Goal: Information Seeking & Learning: Compare options

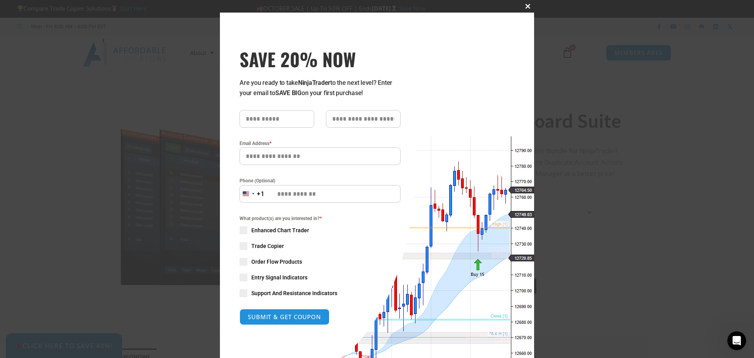
click at [526, 5] on span "SAVE 20% NOW popup" at bounding box center [528, 6] width 13 height 5
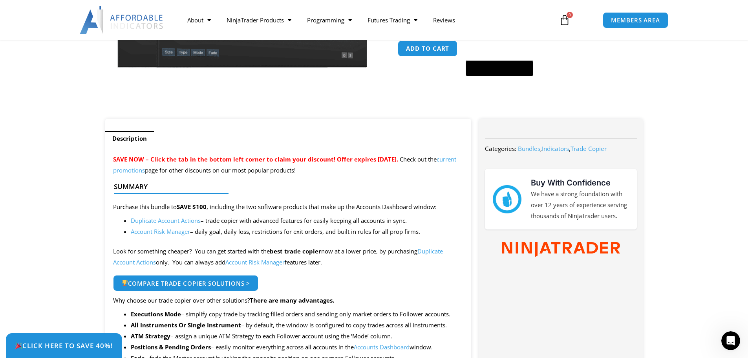
scroll to position [354, 0]
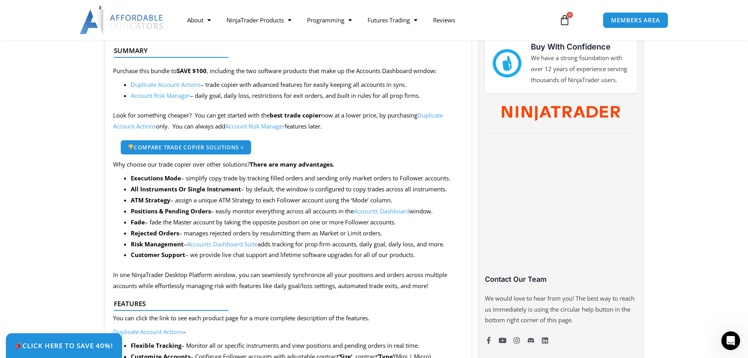
click at [221, 148] on span "Compare Trade Copier Solutions >" at bounding box center [186, 147] width 116 height 6
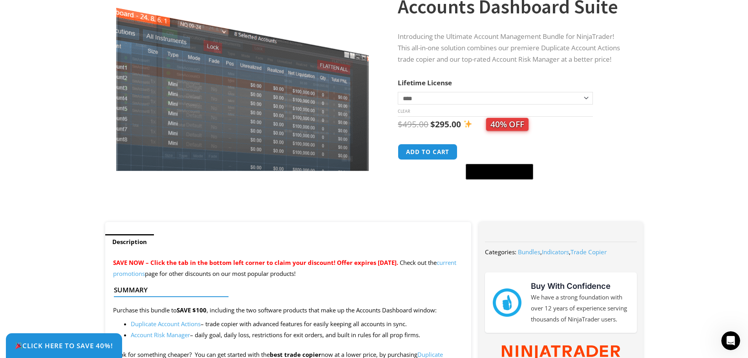
scroll to position [0, 0]
